Goal: Obtain resource: Obtain resource

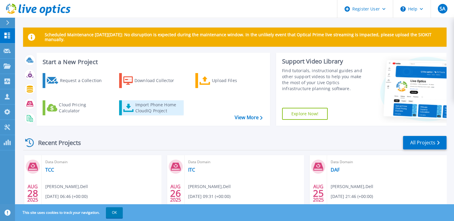
click at [144, 104] on div "Import Phone Home CloudIQ Project" at bounding box center [158, 108] width 47 height 12
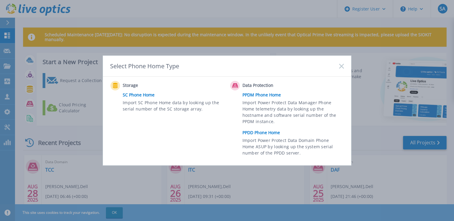
click at [269, 133] on link "PPDD Phone Home" at bounding box center [294, 132] width 104 height 9
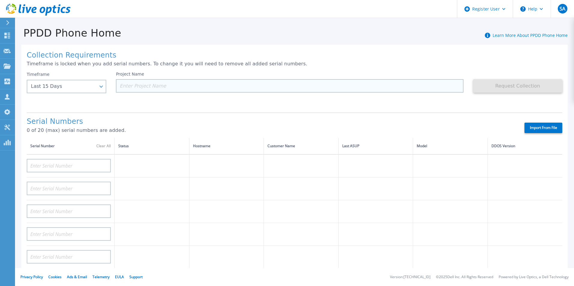
click at [155, 83] on input at bounding box center [289, 85] width 347 height 13
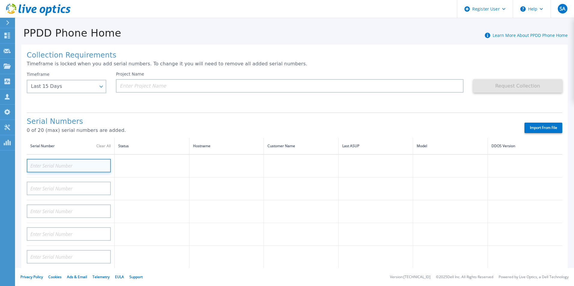
click at [81, 161] on input at bounding box center [69, 165] width 84 height 13
paste input "ELMDDV062290N6"
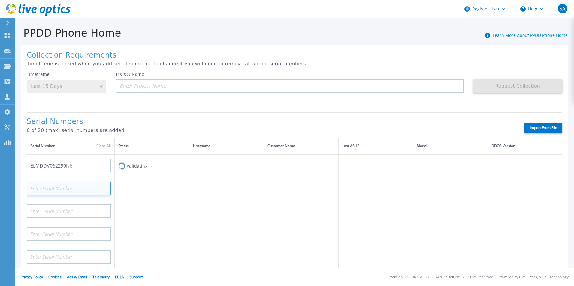
click at [93, 184] on input at bounding box center [69, 188] width 84 height 13
type input "AUDVHLR3NZDA7Y"
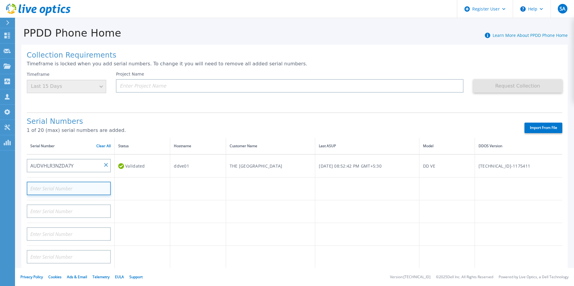
click at [74, 189] on input at bounding box center [69, 188] width 84 height 13
paste input "ELMDDV0622JW0D"
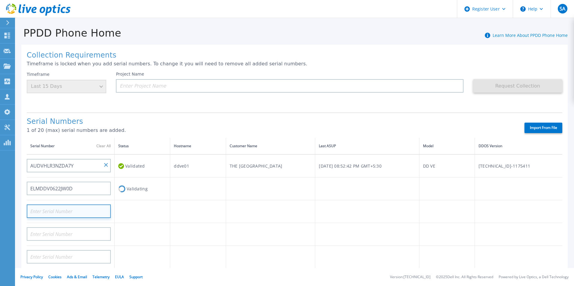
click at [81, 212] on input at bounding box center [69, 211] width 84 height 13
type input "AUDV4CWAAGDA7Y"
click at [59, 211] on input at bounding box center [69, 211] width 84 height 13
paste input "ELMAZE1121BS05"
type input "ELMAZE1121BS05"
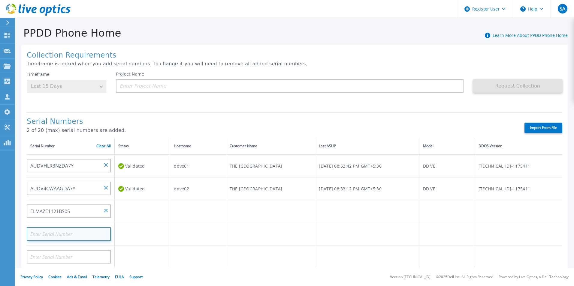
click at [72, 221] on input at bounding box center [69, 233] width 84 height 13
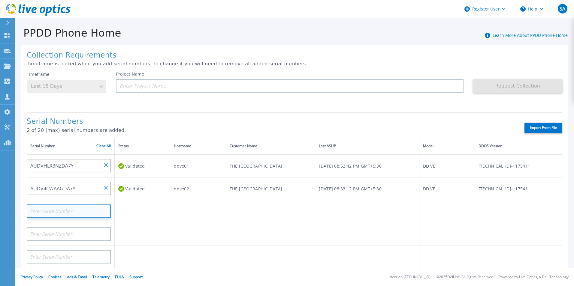
click at [77, 211] on input at bounding box center [69, 211] width 84 height 13
paste input "ELMDDV0622MXZL"
type input "ELMDDV0622MXZL"
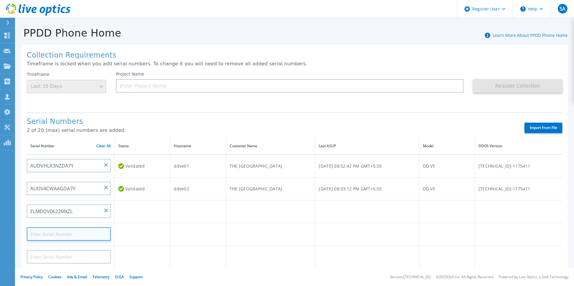
click at [78, 221] on input at bounding box center [69, 233] width 84 height 13
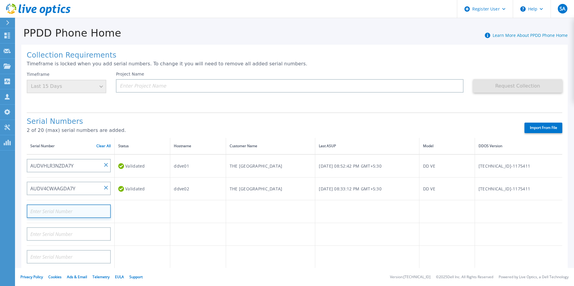
click at [57, 209] on input at bounding box center [69, 211] width 84 height 13
paste input "ELMDDV062230QW"
type input "ELMDDV062230QW"
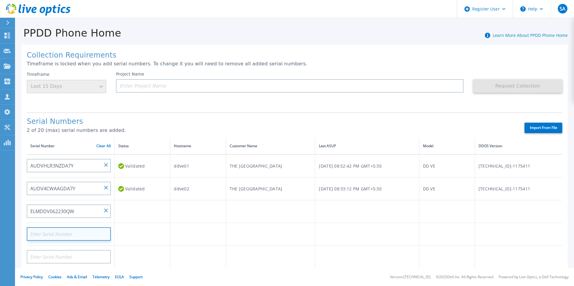
click at [70, 221] on input at bounding box center [69, 233] width 84 height 13
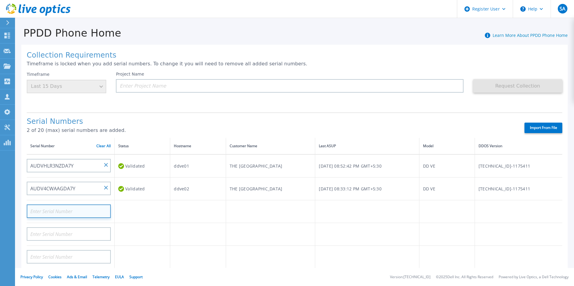
click at [53, 214] on input at bounding box center [69, 211] width 84 height 13
paste input "B4PM9V2"
type input "B4PM9V2"
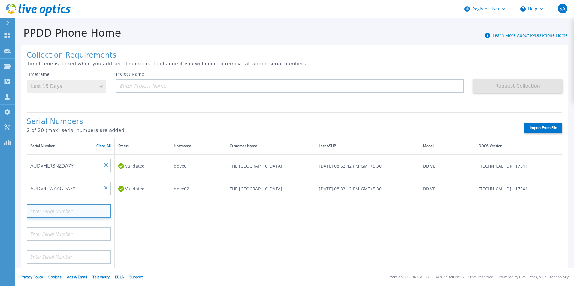
click at [57, 206] on input at bounding box center [69, 211] width 84 height 13
paste input "ELMPPD0622PQVR"
type input "ELMPPD0622PQVR"
click at [130, 221] on td at bounding box center [142, 234] width 55 height 23
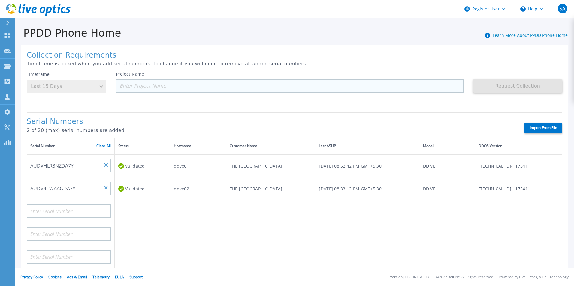
click at [156, 84] on input at bounding box center [289, 85] width 347 height 13
paste input "The [GEOGRAPHIC_DATA]"
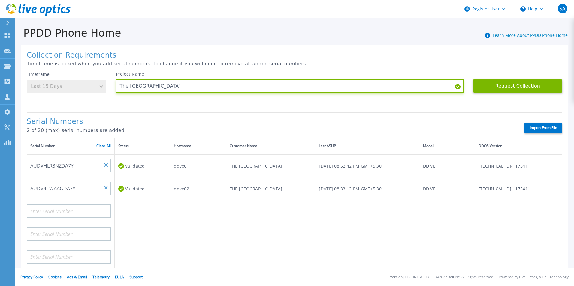
type input "The [GEOGRAPHIC_DATA]"
click at [193, 104] on div "Project Name The Illawarra Grammar School" at bounding box center [294, 90] width 357 height 36
click at [90, 86] on div "Timeframe Last 15 Days" at bounding box center [66, 83] width 79 height 22
click at [116, 97] on div "Project Name The Illawarra Grammar School" at bounding box center [294, 90] width 357 height 36
click at [102, 89] on div "Timeframe Last 15 Days" at bounding box center [66, 83] width 79 height 22
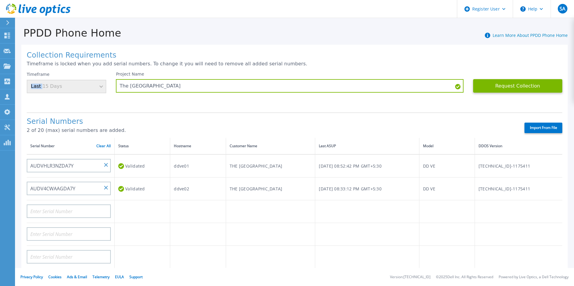
click at [102, 89] on div "Timeframe Last 15 Days" at bounding box center [66, 83] width 79 height 22
drag, startPoint x: 102, startPoint y: 89, endPoint x: 83, endPoint y: 88, distance: 19.2
click at [83, 88] on div "Timeframe Last 15 Days" at bounding box center [66, 83] width 79 height 22
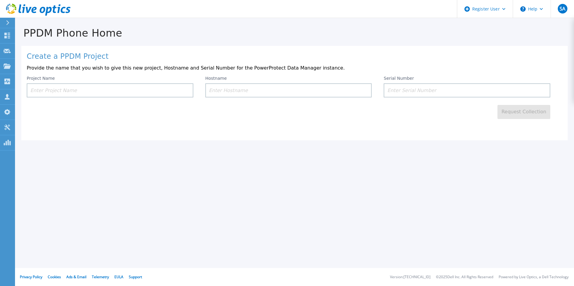
click at [80, 95] on input at bounding box center [110, 90] width 166 height 14
click at [74, 93] on input at bounding box center [110, 90] width 166 height 14
click at [404, 86] on input at bounding box center [466, 90] width 166 height 14
paste input "ELMPPD0622PQVR"
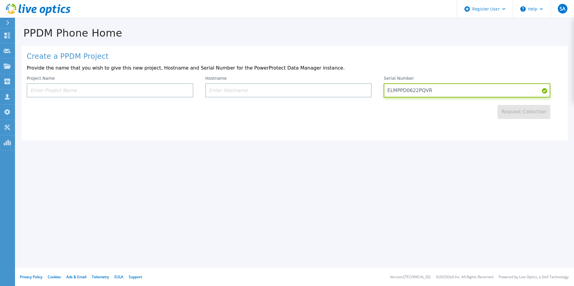
type input "ELMPPD0622PQVR"
click at [284, 93] on input at bounding box center [288, 90] width 166 height 14
click at [175, 89] on input at bounding box center [110, 90] width 166 height 14
click at [160, 90] on input at bounding box center [110, 90] width 166 height 14
paste input "The [GEOGRAPHIC_DATA]"
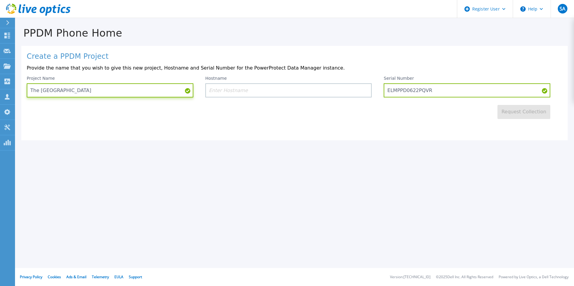
type input "The [GEOGRAPHIC_DATA]"
click at [289, 132] on div "Create a PPDM Project Provide the name that you wish to give this new project, …" at bounding box center [294, 93] width 546 height 94
click at [307, 88] on input at bounding box center [288, 90] width 166 height 14
click at [240, 88] on input at bounding box center [288, 90] width 166 height 14
paste input "1005712477"
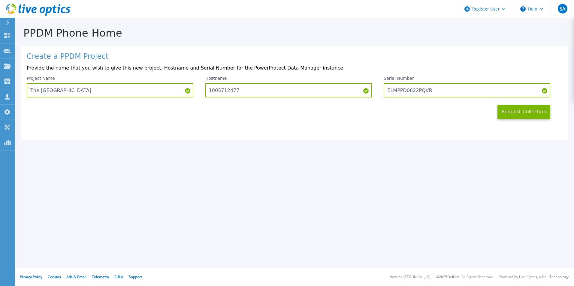
click at [277, 116] on div "Request Collection" at bounding box center [294, 108] width 535 height 22
click at [243, 90] on input "1005712477" at bounding box center [288, 90] width 166 height 14
drag, startPoint x: 243, startPoint y: 92, endPoint x: 199, endPoint y: 96, distance: 44.3
click at [199, 96] on div "Project Name The Illawarra Grammar School Hostname 1005712477 Serial Number ELM…" at bounding box center [294, 87] width 535 height 22
paste input "ELMPPD0622PQVR"
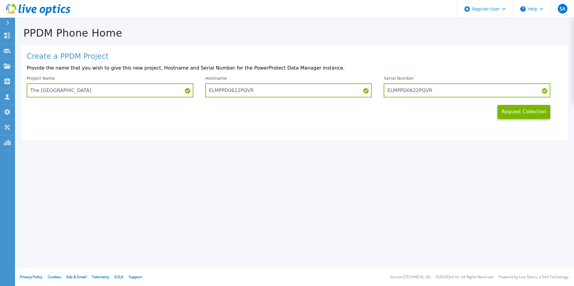
click at [263, 113] on div "Request Collection" at bounding box center [294, 108] width 535 height 22
click at [504, 110] on button "Request Collection" at bounding box center [523, 112] width 53 height 14
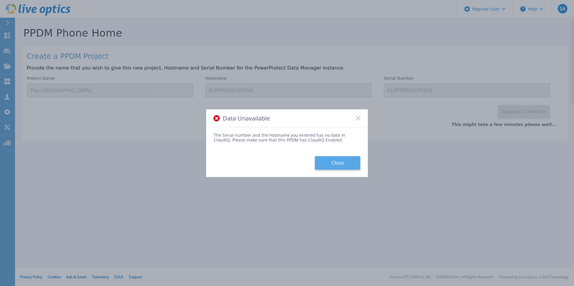
click at [336, 160] on button "Close" at bounding box center [337, 162] width 45 height 13
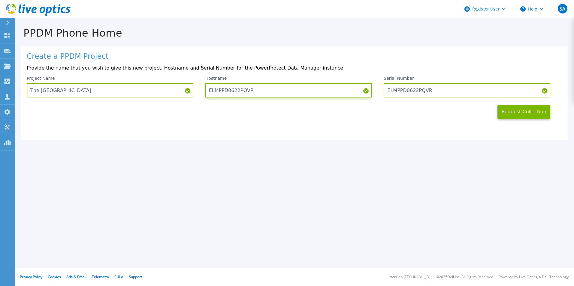
click at [249, 88] on input "ELMPPD0622PQVR" at bounding box center [288, 90] width 166 height 14
drag, startPoint x: 252, startPoint y: 91, endPoint x: 205, endPoint y: 89, distance: 46.6
click at [205, 89] on input "ELMPPD0622PQVR" at bounding box center [288, 90] width 166 height 14
paste input "Ppdm01"
type input "Ppdm01"
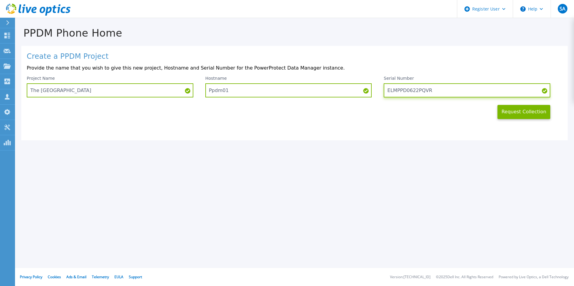
click at [430, 91] on input "ELMPPD0622PQVR" at bounding box center [466, 90] width 166 height 14
drag, startPoint x: 430, startPoint y: 91, endPoint x: 373, endPoint y: 88, distance: 58.0
click at [373, 88] on div "Project Name The Illawarra Grammar School Hostname Ppdm01 Serial Number ELMPPD0…" at bounding box center [294, 87] width 535 height 22
click at [513, 112] on button "Request Collection" at bounding box center [523, 112] width 53 height 14
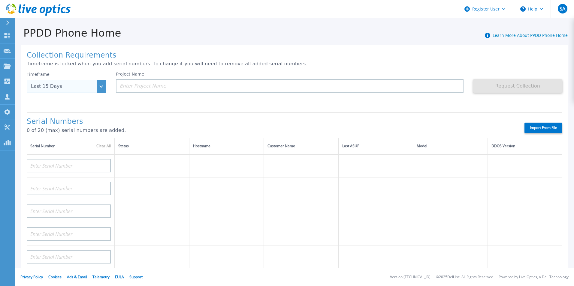
click at [89, 90] on div "Last 15 Days" at bounding box center [66, 86] width 79 height 13
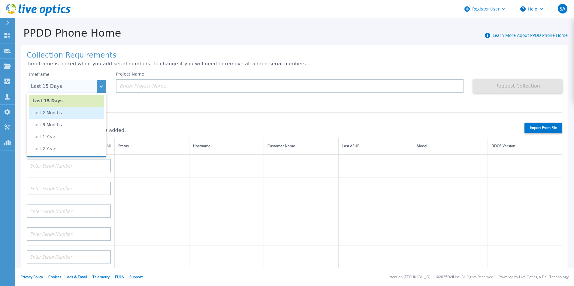
click at [54, 114] on li "Last 2 Months" at bounding box center [66, 113] width 75 height 12
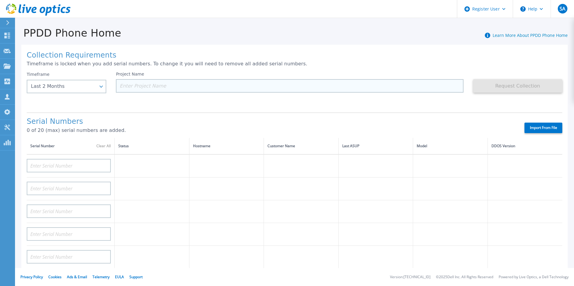
click at [144, 88] on input at bounding box center [289, 85] width 347 height 13
paste input "The [GEOGRAPHIC_DATA]"
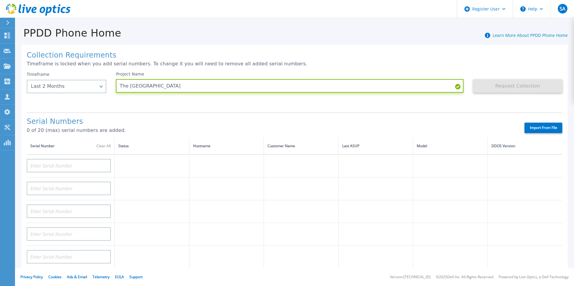
type input "The [GEOGRAPHIC_DATA]"
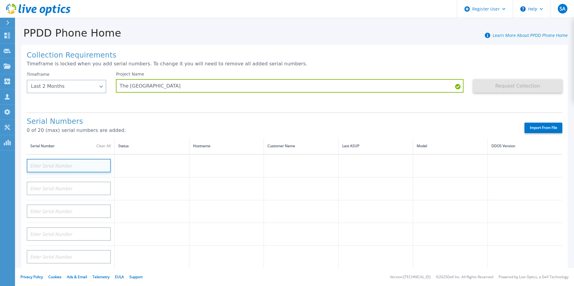
click at [60, 170] on input at bounding box center [69, 165] width 84 height 13
paste input "ELMDDV062290N6"
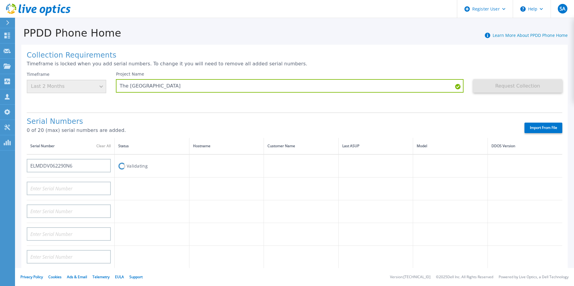
type input "AUDVHLR3NZDA7Y"
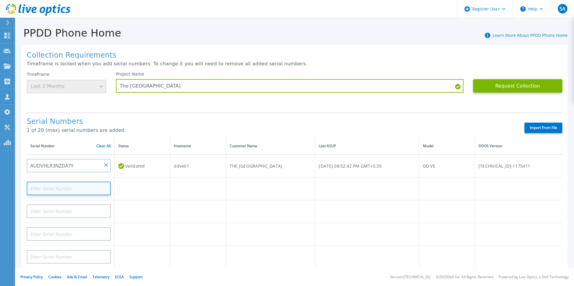
click at [47, 191] on input at bounding box center [69, 188] width 84 height 13
paste input "ELMDDV0622JW0D"
click at [165, 122] on h1 "Serial Numbers" at bounding box center [270, 122] width 487 height 8
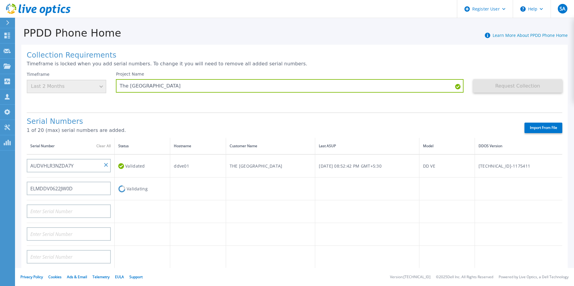
type input "AUDV4CWAAGDA7Y"
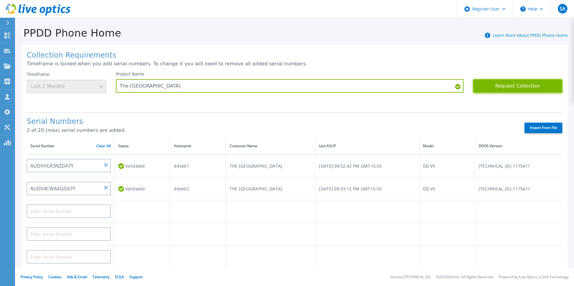
click at [506, 85] on button "Request Collection" at bounding box center [517, 85] width 89 height 13
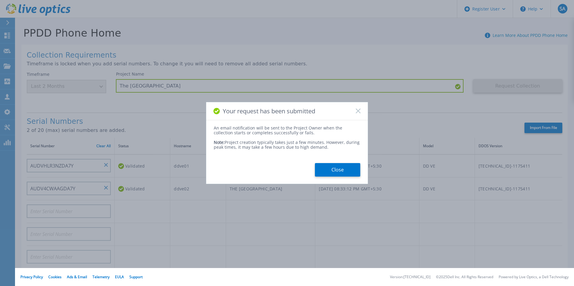
click at [358, 110] on rect at bounding box center [357, 111] width 5 height 5
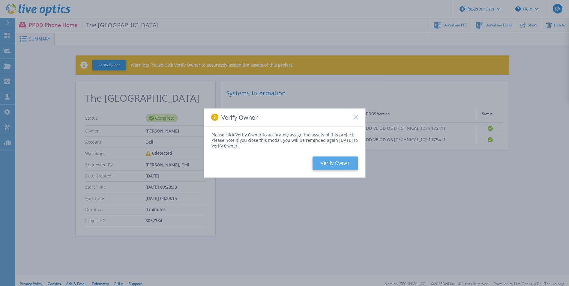
click at [332, 163] on button "Verify Owner" at bounding box center [335, 163] width 45 height 13
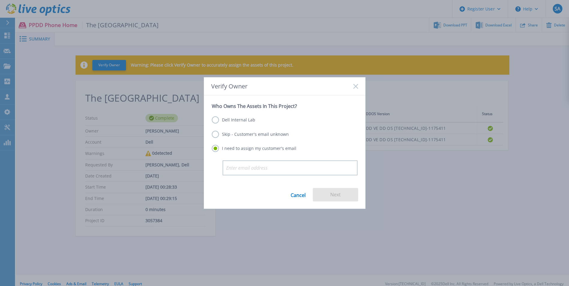
click at [216, 133] on label "Skip - Customer's email unknown" at bounding box center [250, 134] width 77 height 7
click at [0, 0] on input "Skip - Customer's email unknown" at bounding box center [0, 0] width 0 height 0
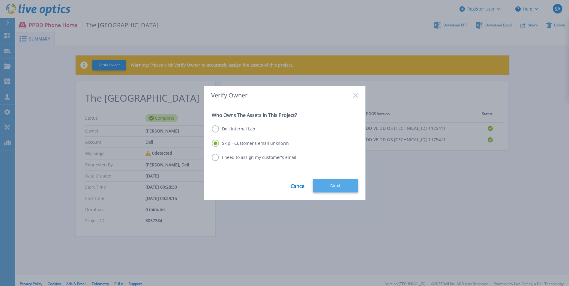
click at [332, 181] on button "Next" at bounding box center [335, 185] width 45 height 13
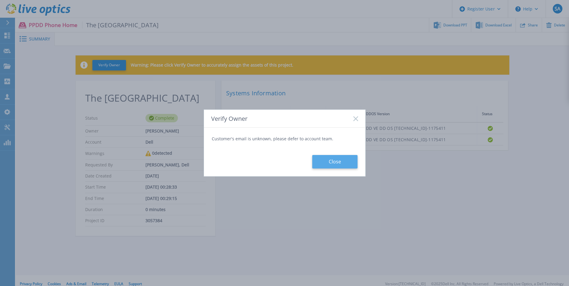
click at [335, 161] on button "Close" at bounding box center [334, 161] width 45 height 13
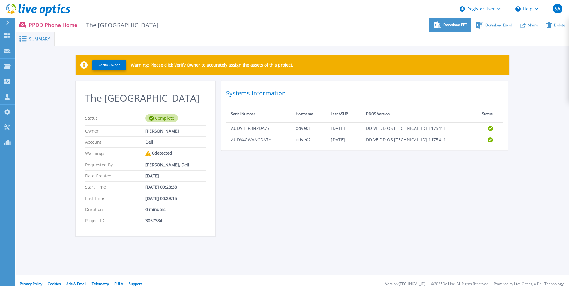
click at [459, 27] on span "Download PPT" at bounding box center [455, 25] width 24 height 4
